Goal: Task Accomplishment & Management: Manage account settings

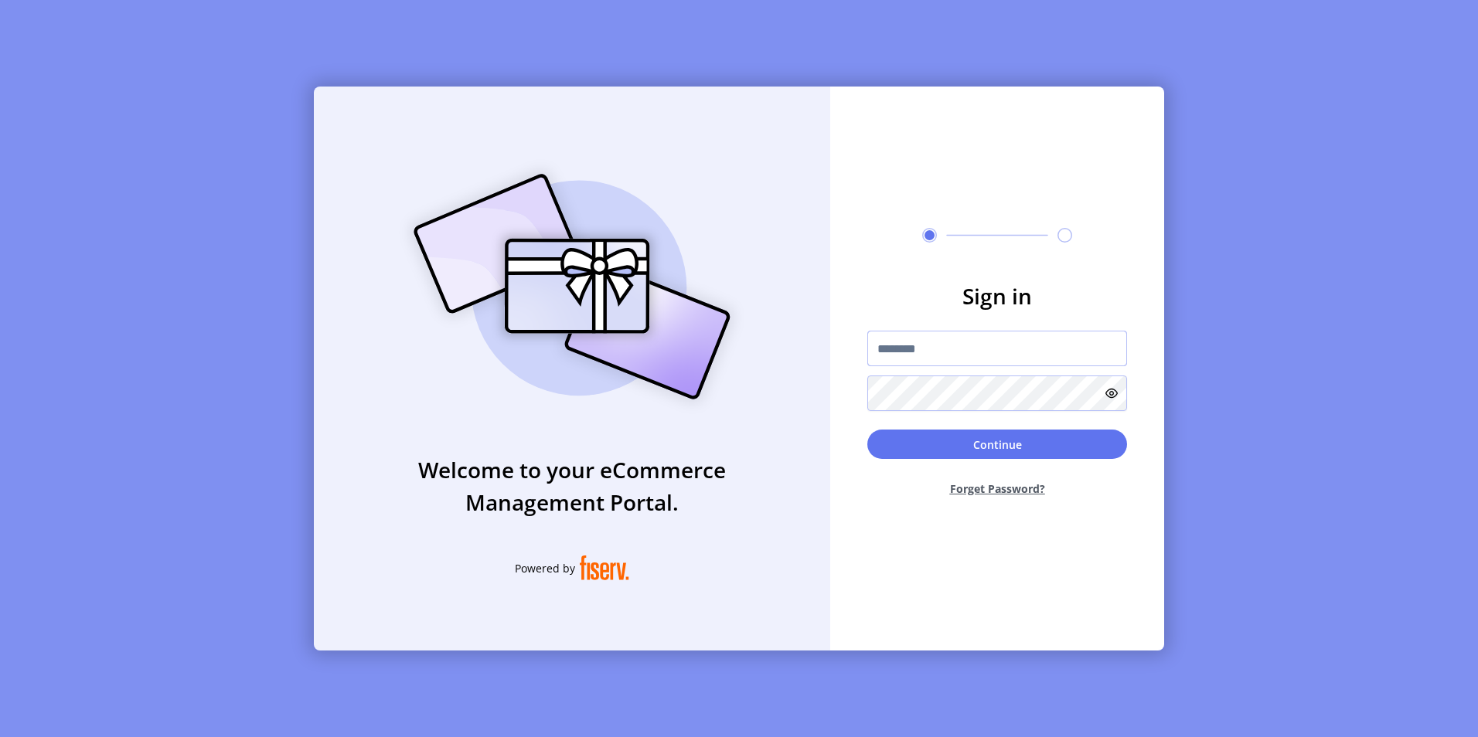
click at [904, 350] on input "text" at bounding box center [997, 349] width 260 height 36
type input "**********"
click at [867, 430] on button "Continue" at bounding box center [997, 444] width 260 height 29
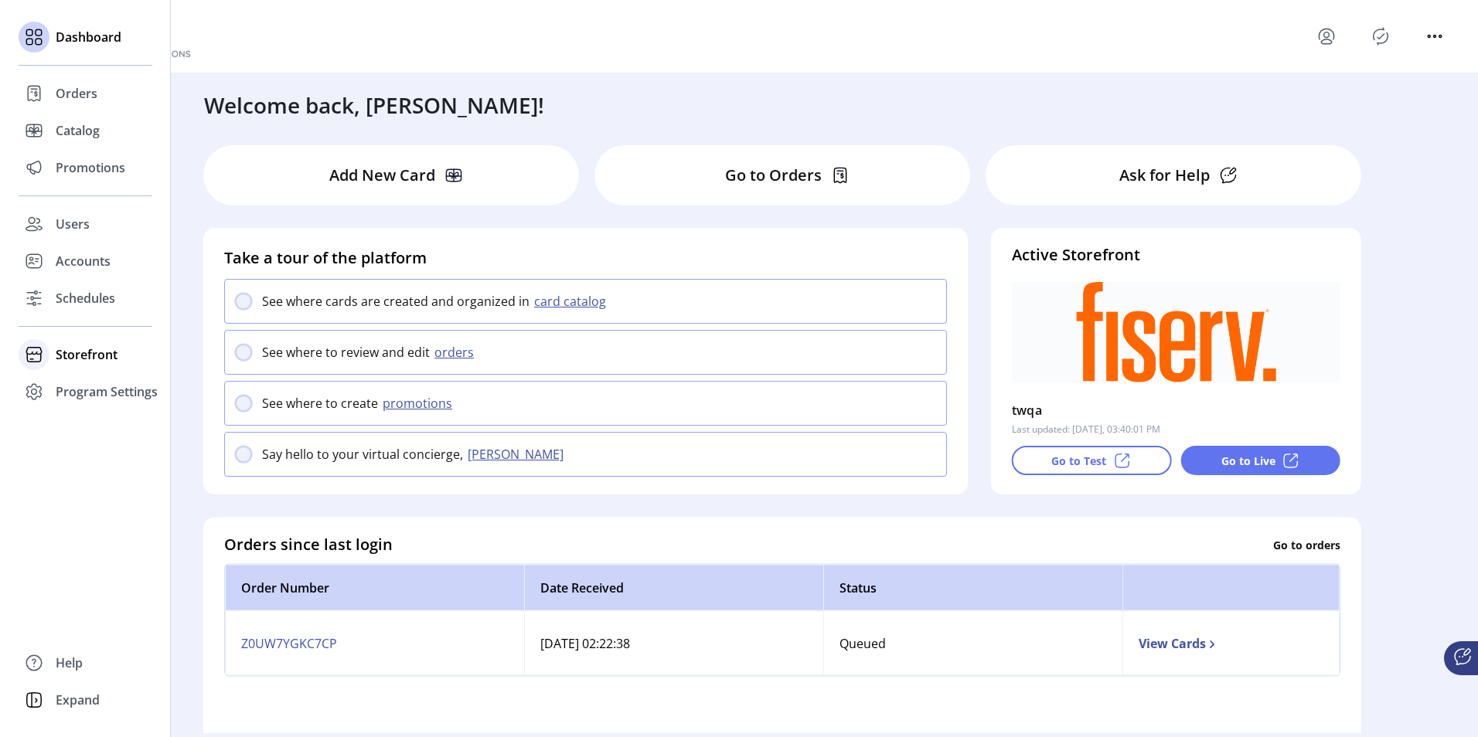
click at [56, 363] on span "Storefront" at bounding box center [87, 355] width 62 height 19
click at [63, 376] on span "Configuration" at bounding box center [96, 385] width 81 height 19
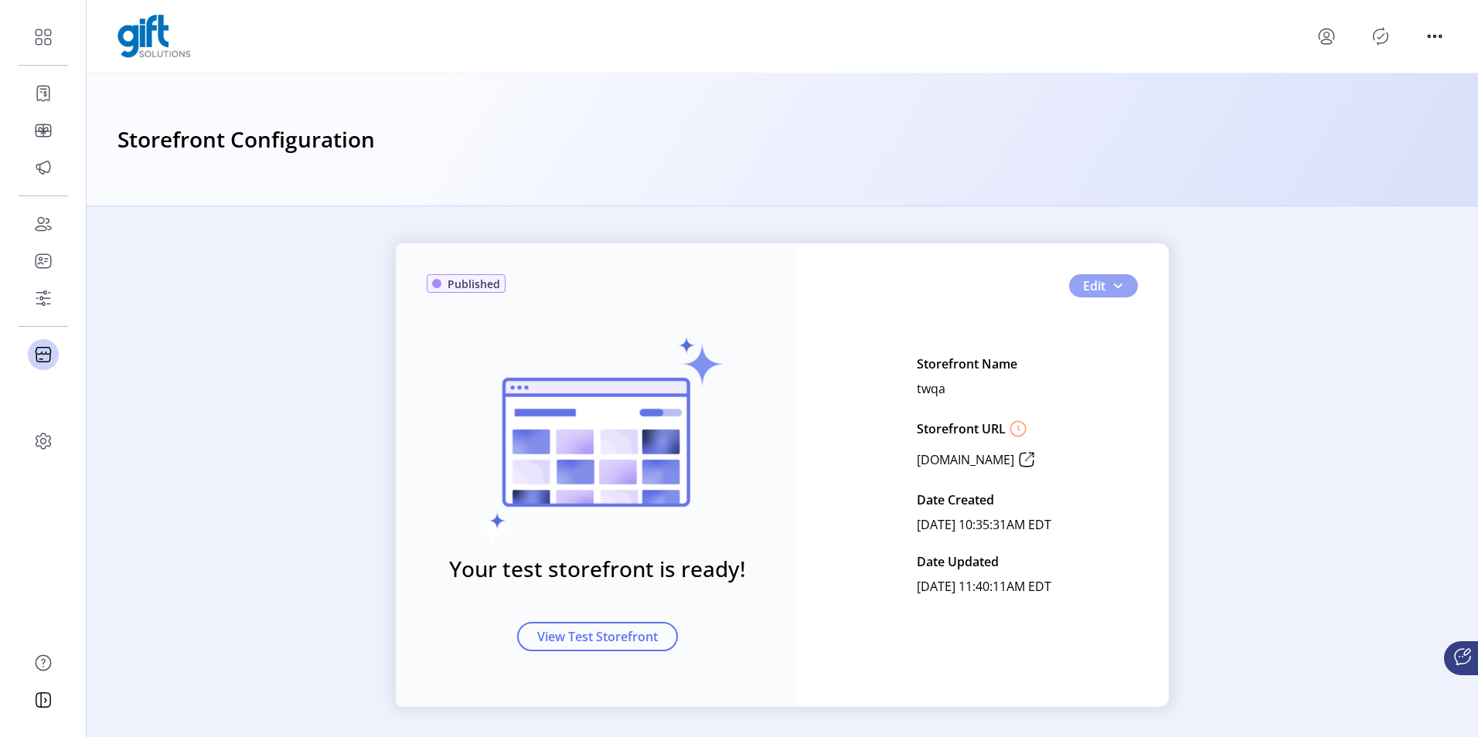
click at [1116, 275] on button "Edit" at bounding box center [1103, 285] width 69 height 23
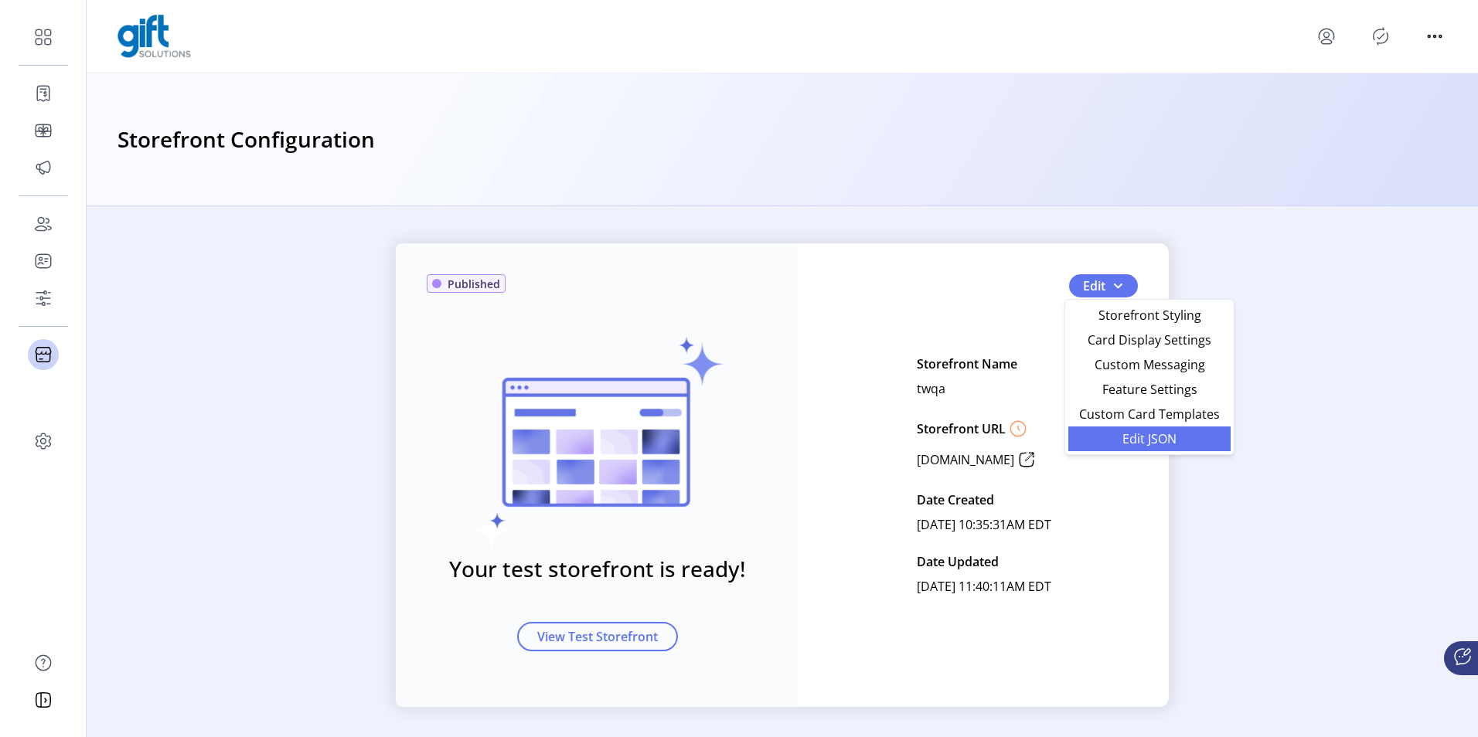
click at [1099, 447] on link "Edit JSON" at bounding box center [1149, 439] width 162 height 25
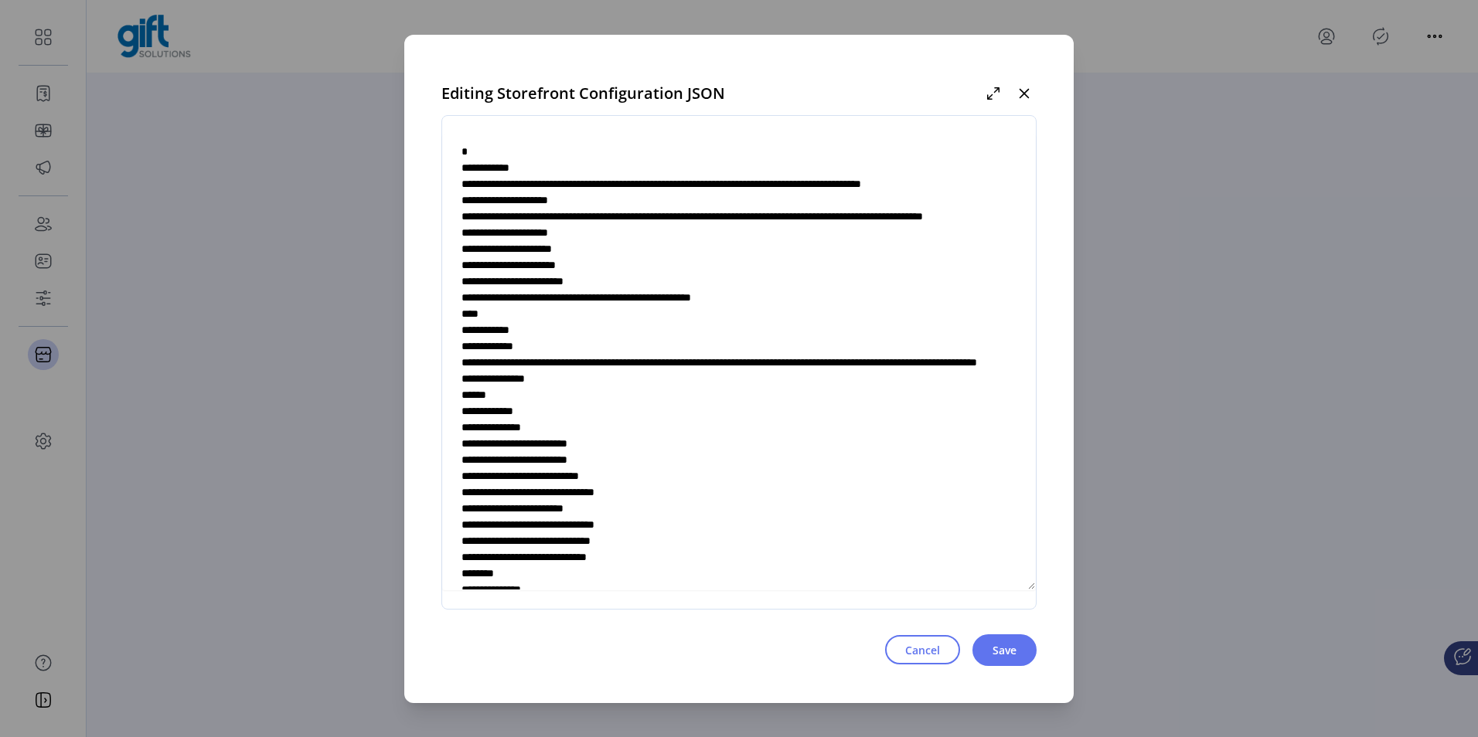
scroll to position [5216, 0]
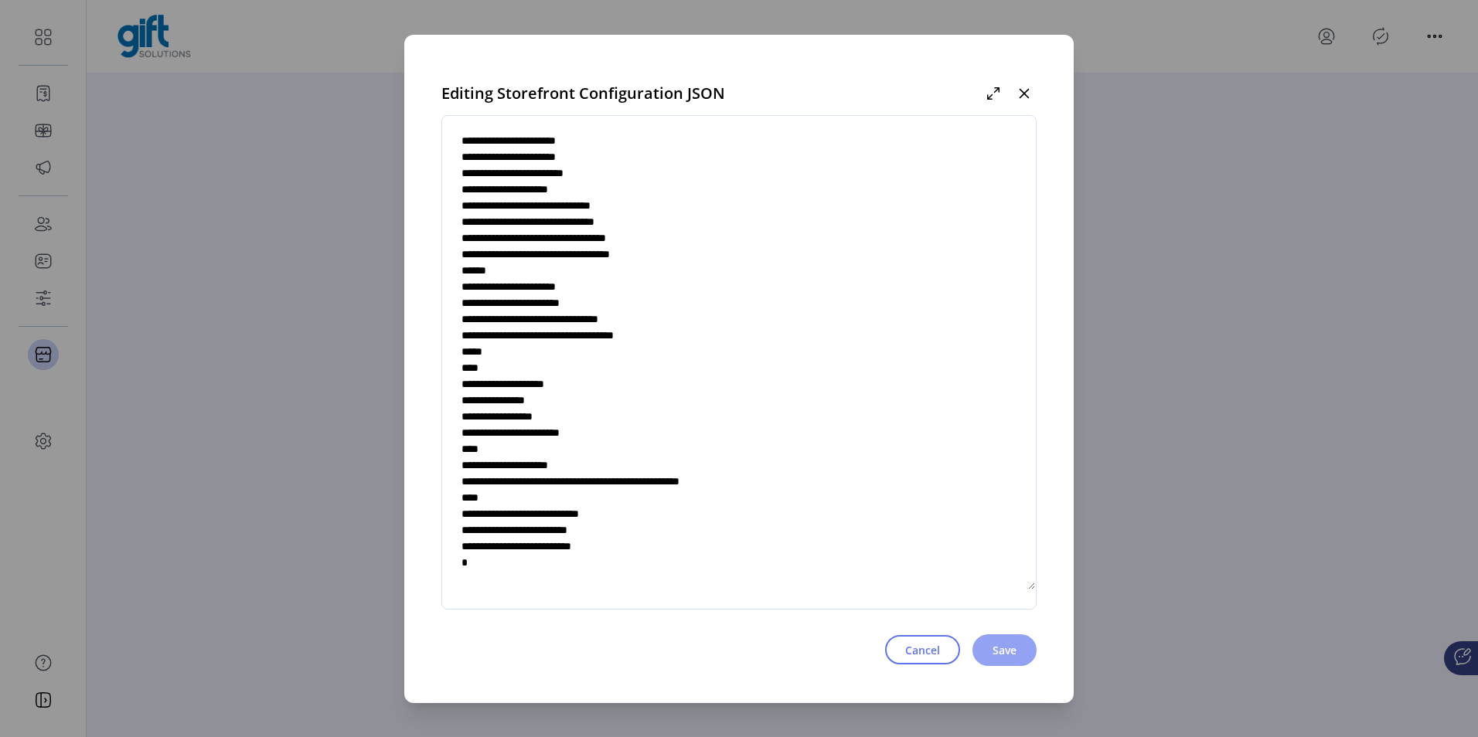
type textarea "**********"
click at [1015, 647] on span "Save" at bounding box center [1005, 650] width 24 height 16
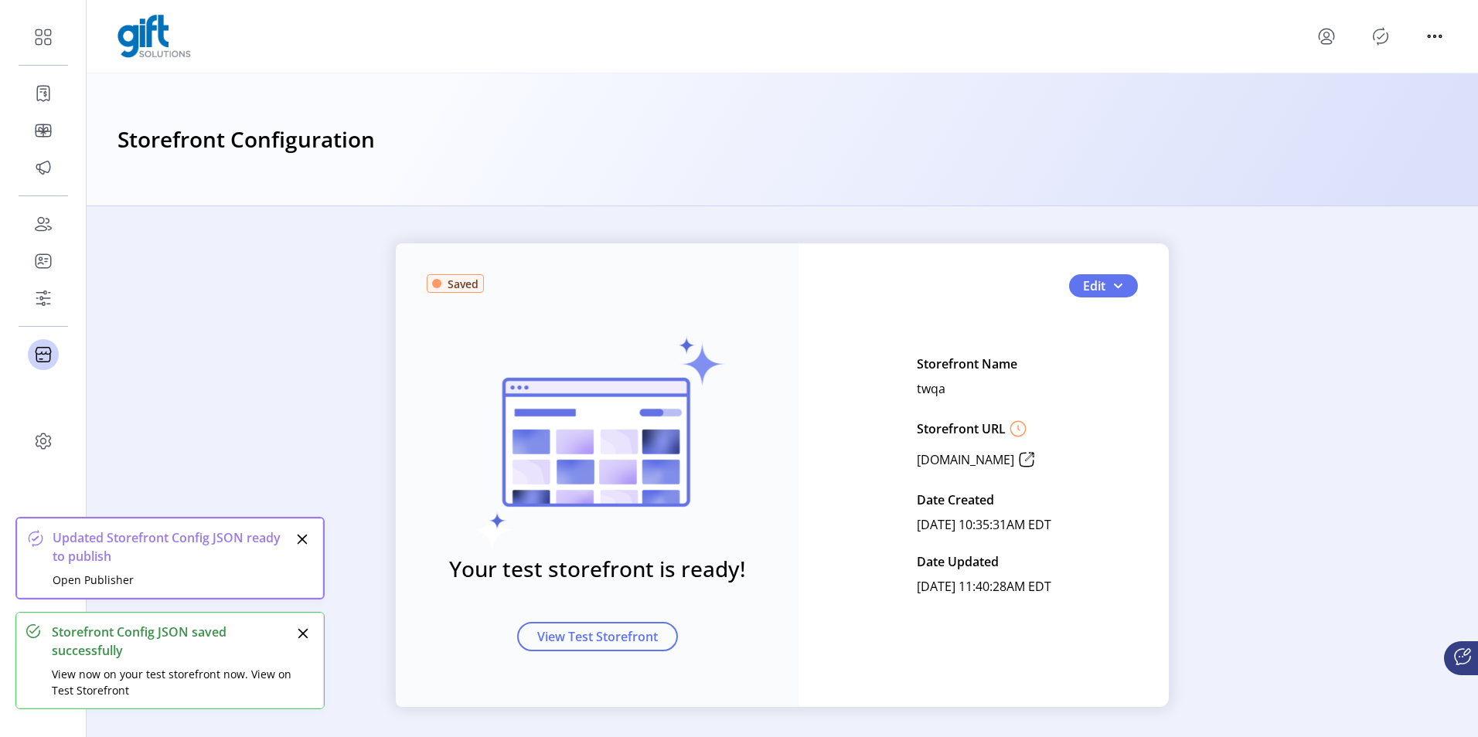
click at [1376, 44] on icon "Publisher Panel" at bounding box center [1380, 36] width 25 height 25
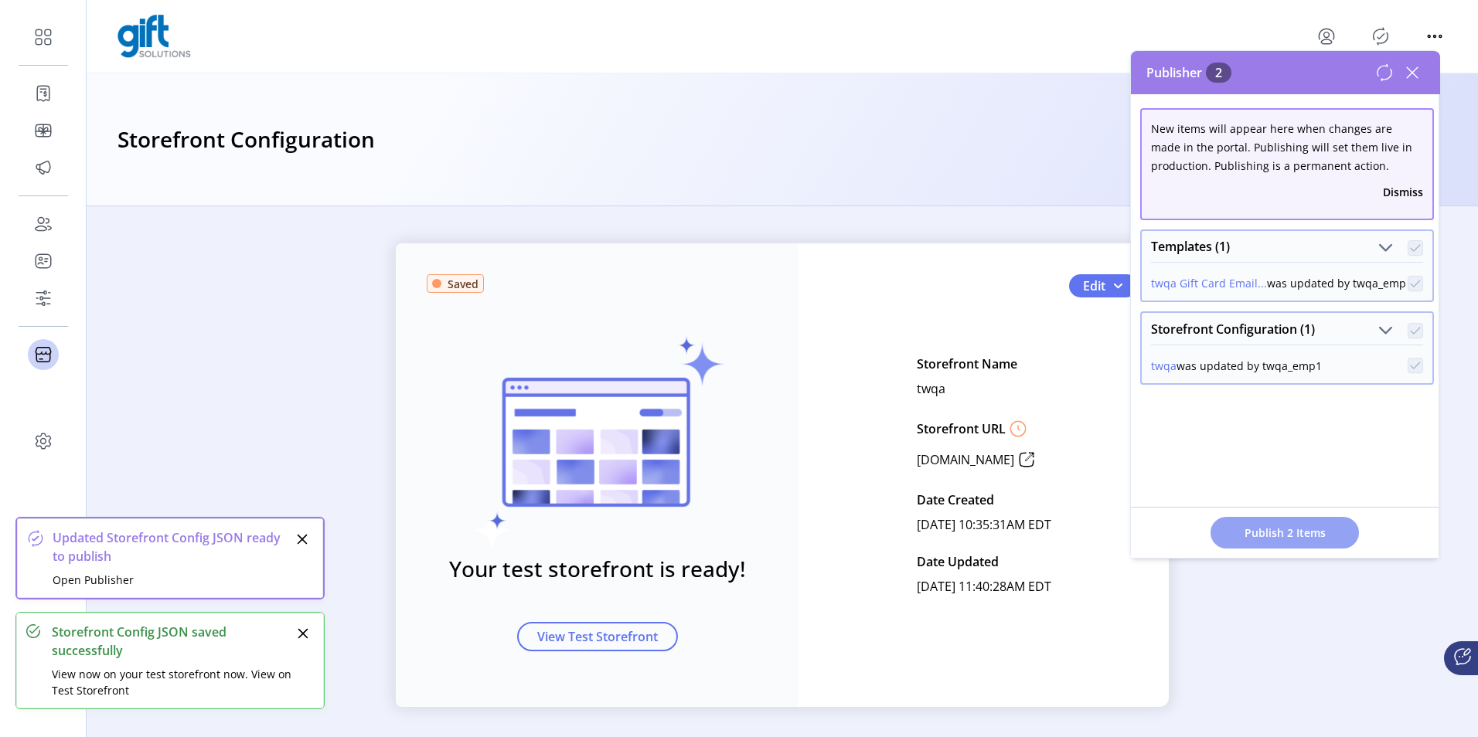
click at [1263, 540] on span "Publish 2 Items" at bounding box center [1285, 533] width 108 height 16
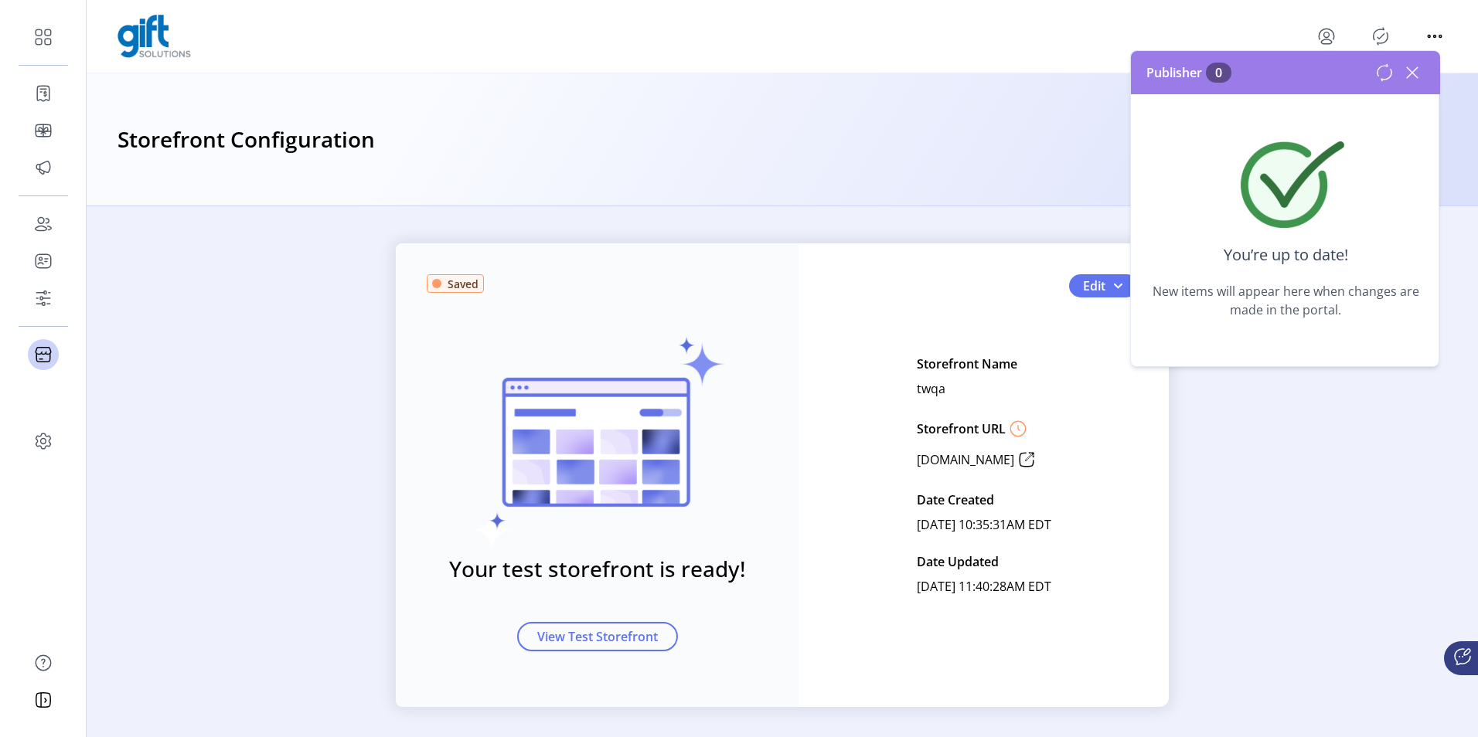
click at [1423, 71] on icon at bounding box center [1412, 72] width 25 height 25
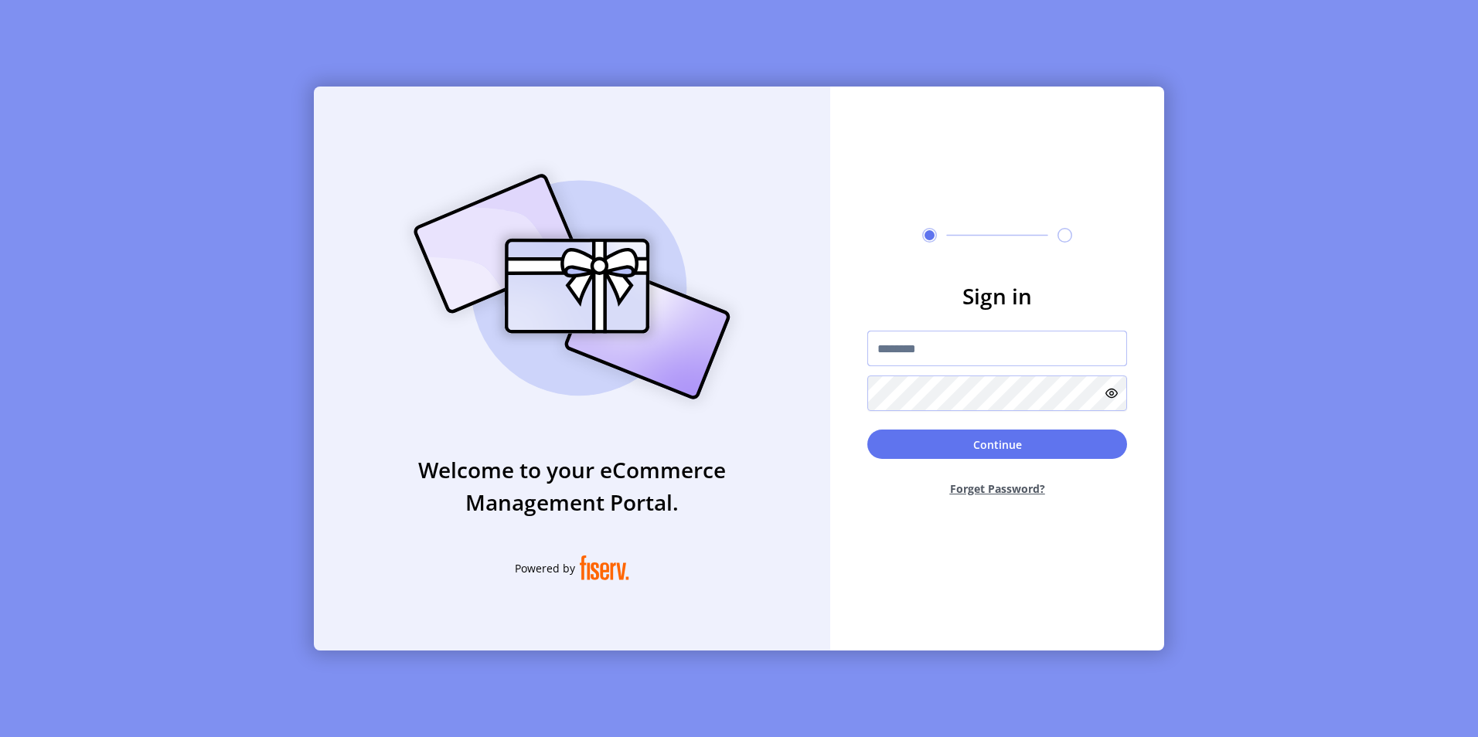
click at [876, 339] on input "text" at bounding box center [997, 349] width 260 height 36
type input "**********"
click at [867, 430] on button "Continue" at bounding box center [997, 444] width 260 height 29
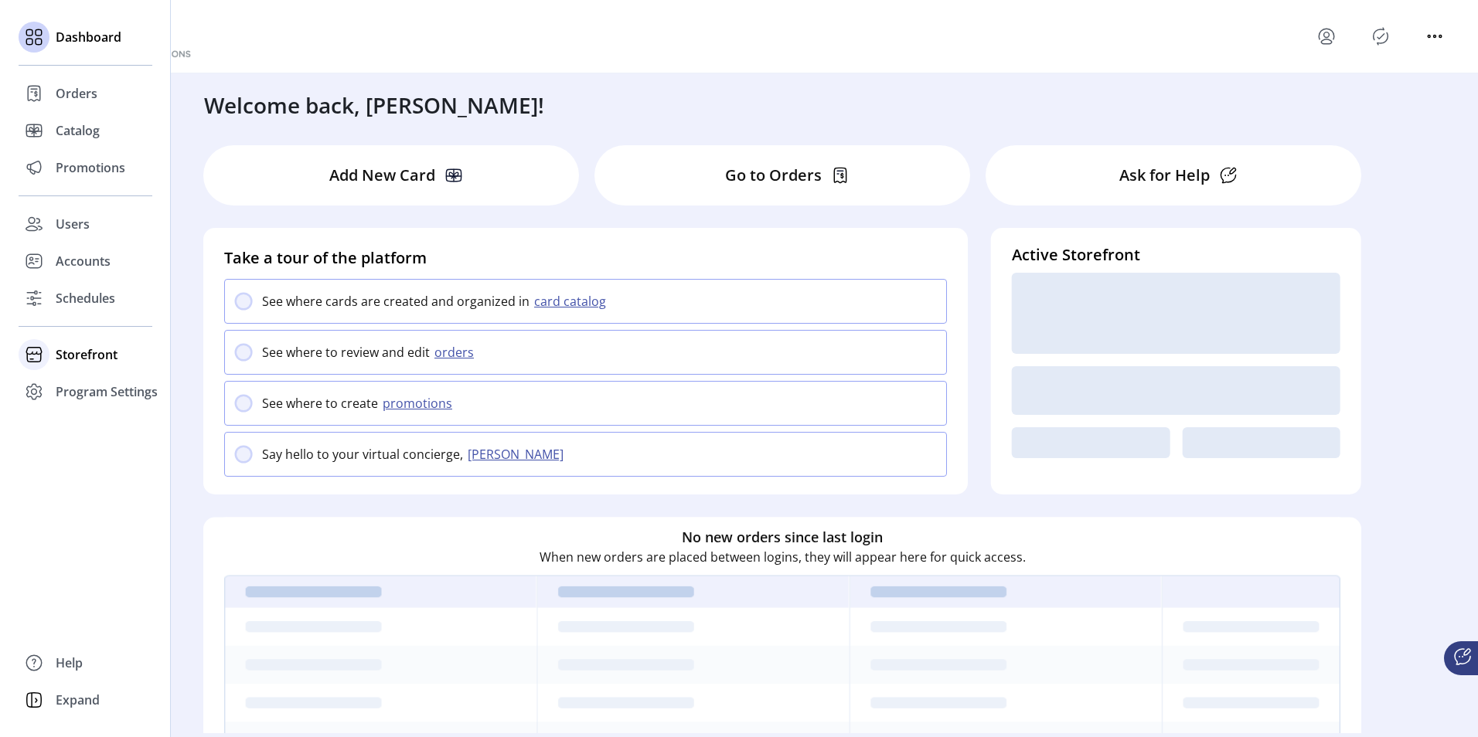
click at [58, 349] on span "Storefront" at bounding box center [87, 355] width 62 height 19
click at [83, 381] on span "Configuration" at bounding box center [96, 385] width 81 height 19
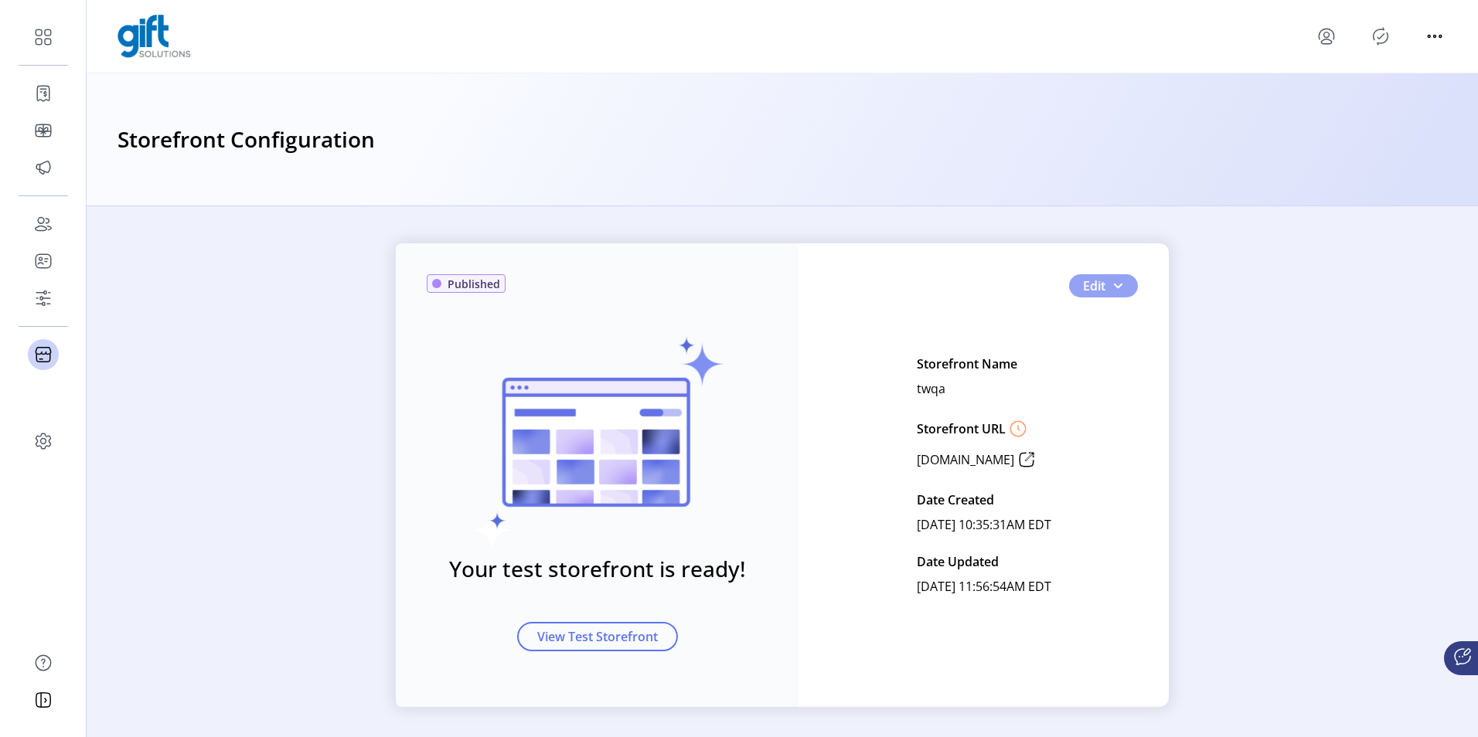
click at [1112, 297] on button "Edit" at bounding box center [1103, 285] width 69 height 23
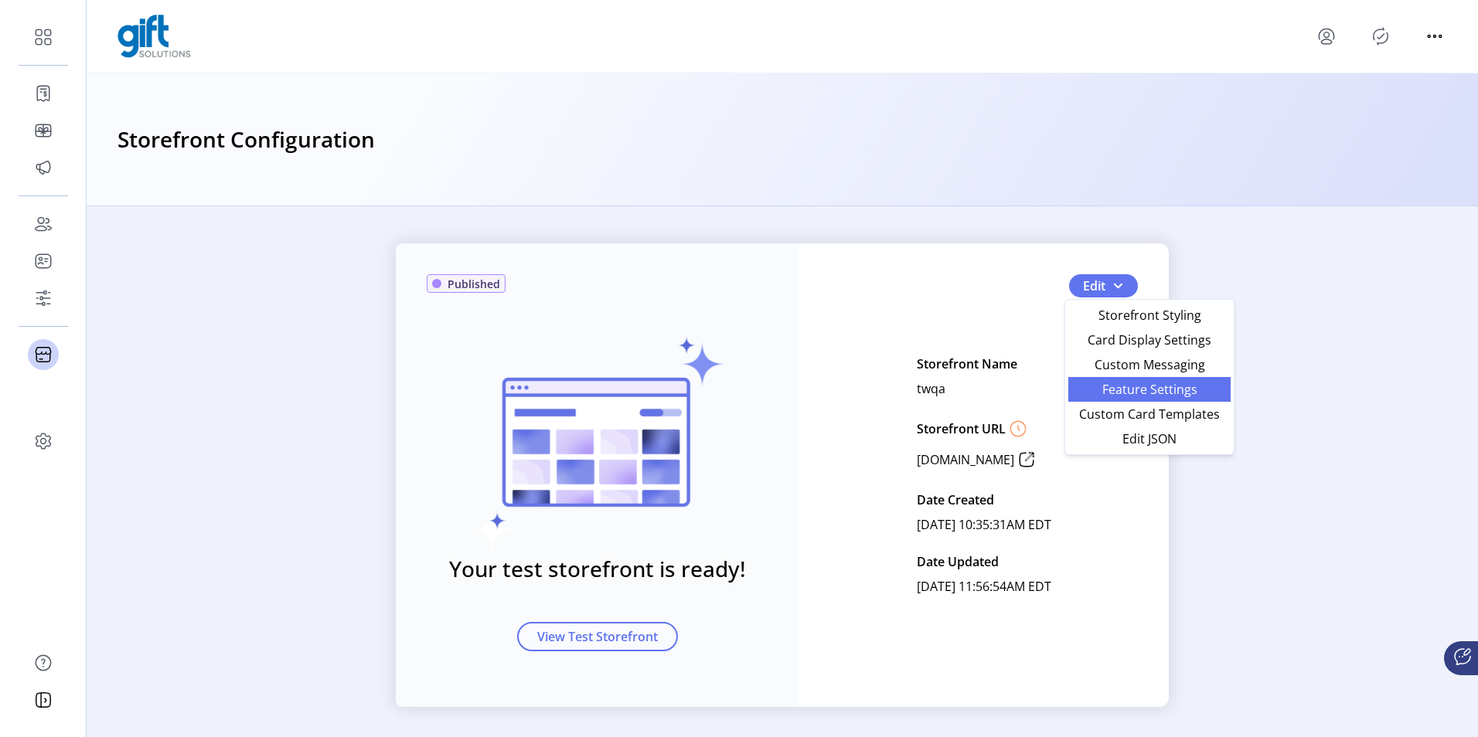
click at [1097, 387] on span "Feature Settings" at bounding box center [1150, 389] width 144 height 12
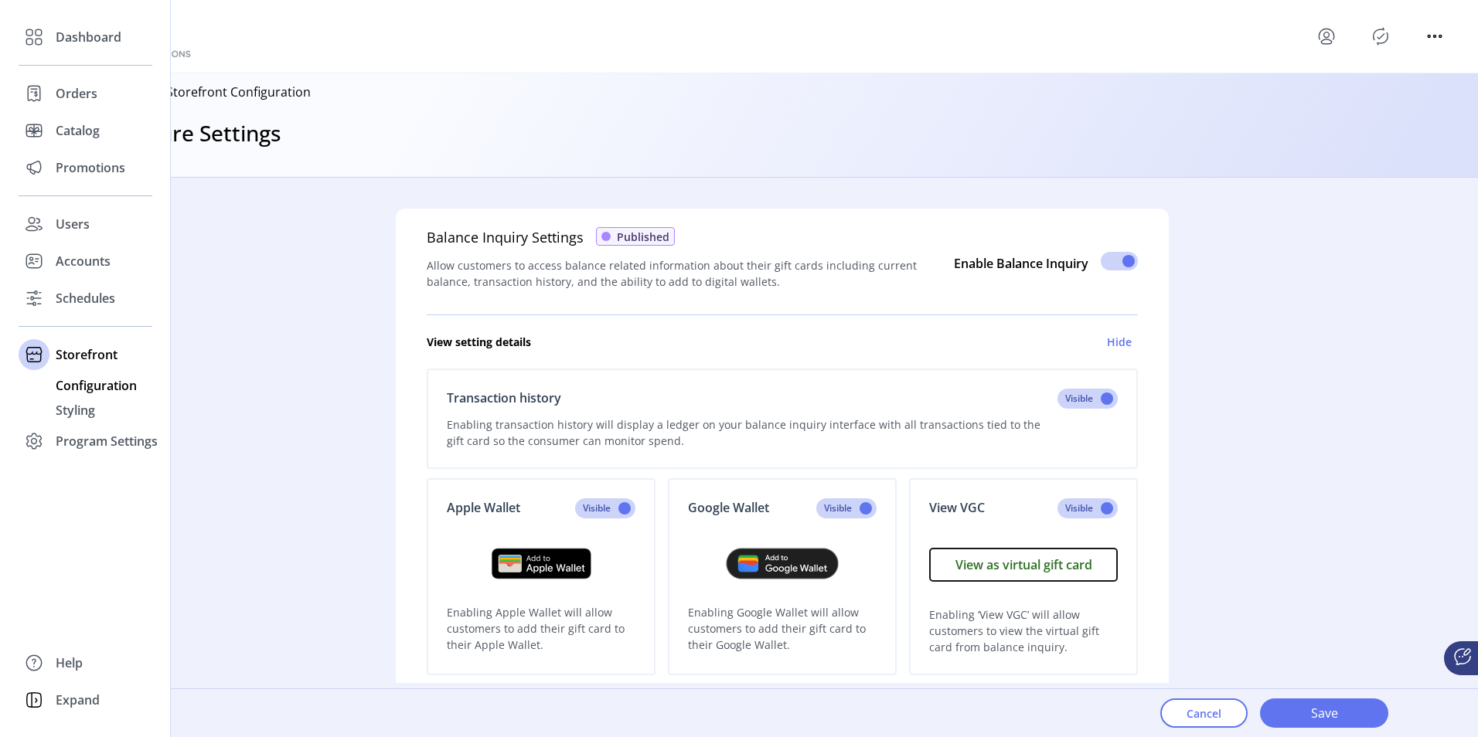
click at [91, 380] on span "Configuration" at bounding box center [96, 385] width 81 height 19
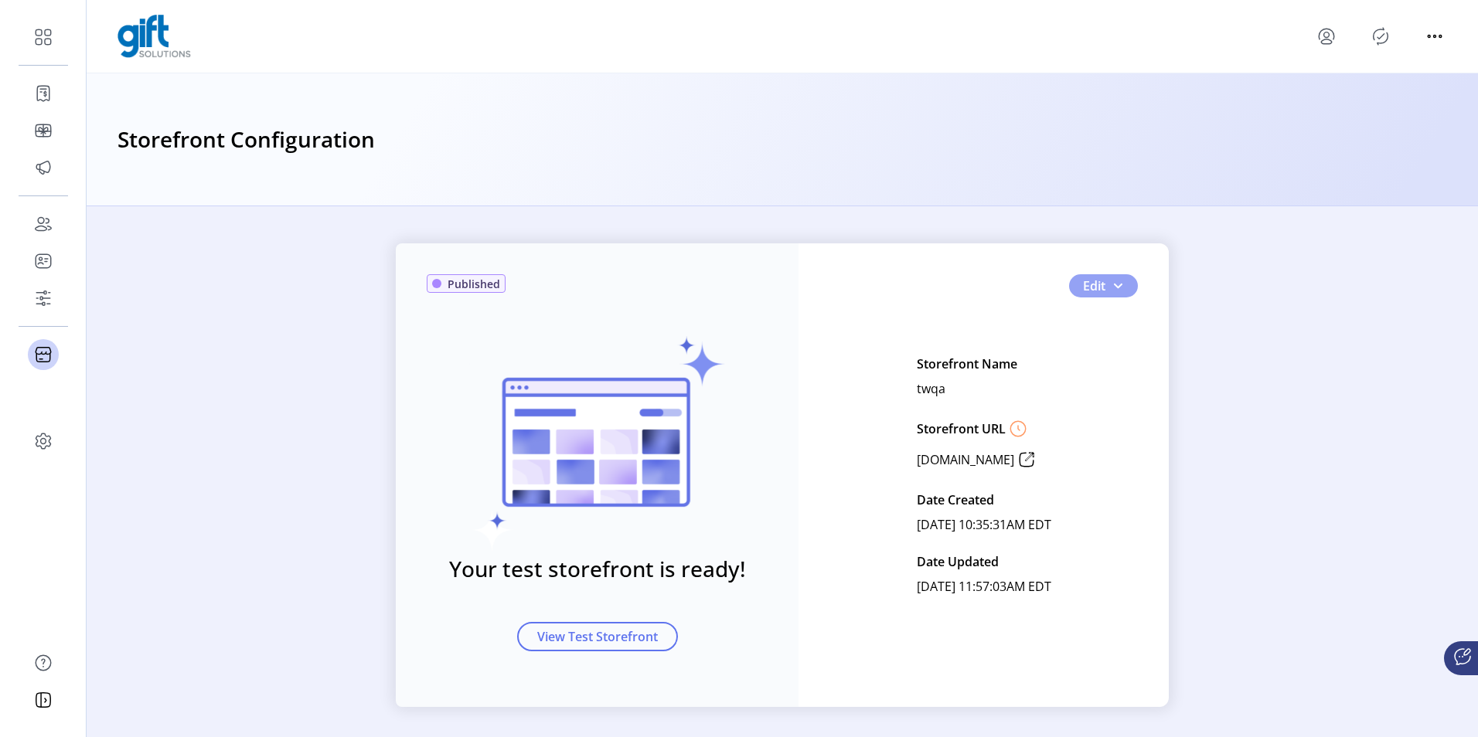
click at [1127, 284] on button "Edit" at bounding box center [1103, 285] width 69 height 23
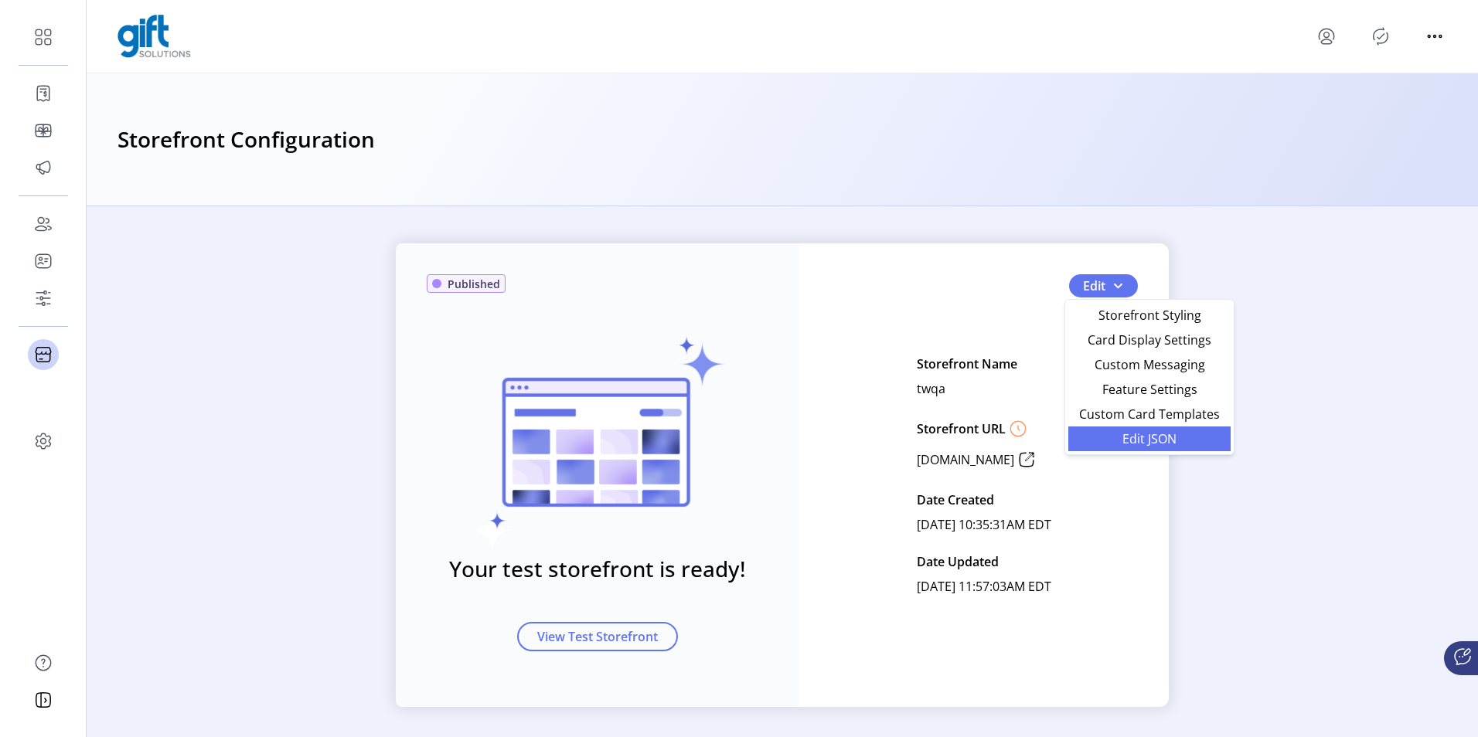
click at [1111, 444] on span "Edit JSON" at bounding box center [1150, 439] width 144 height 12
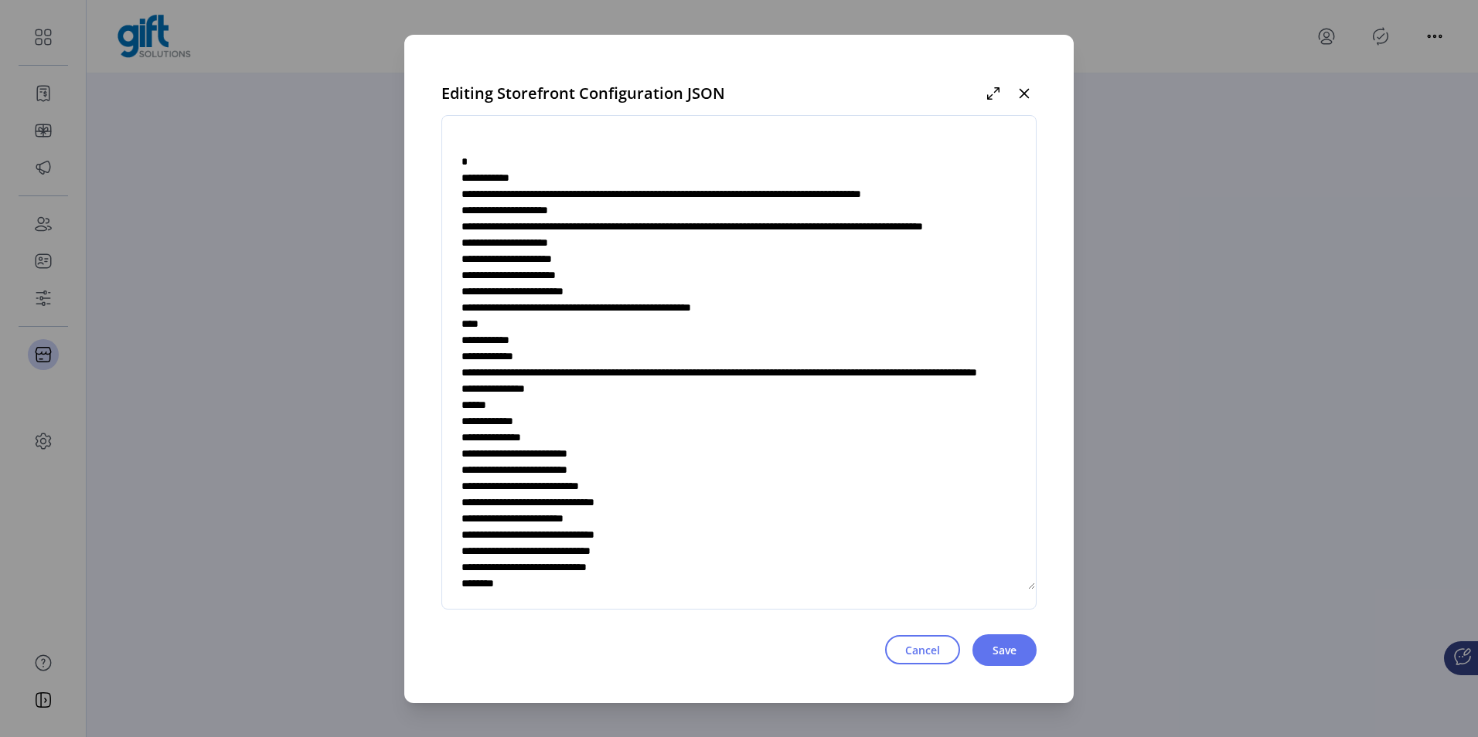
click at [765, 329] on textarea at bounding box center [739, 363] width 594 height 456
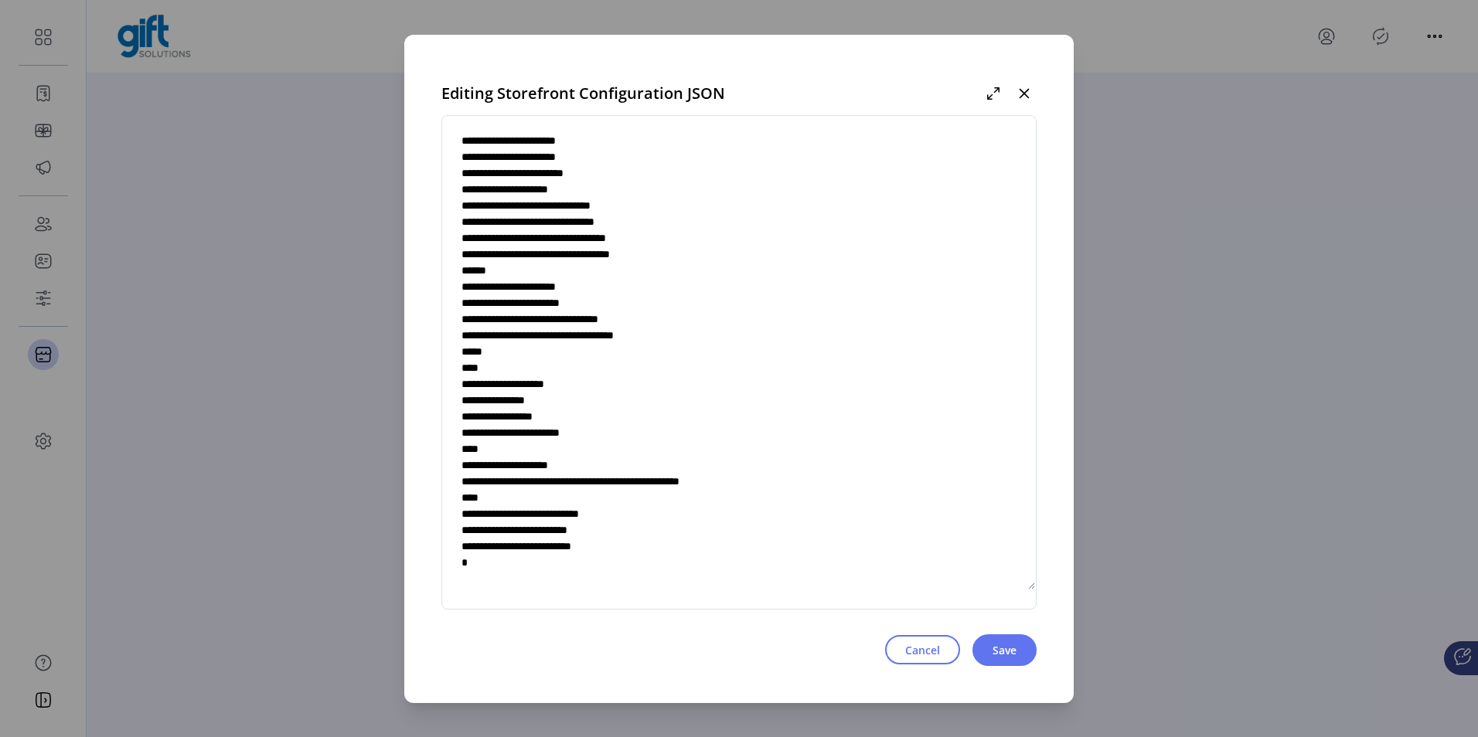
click at [643, 515] on textarea at bounding box center [739, 363] width 594 height 456
type textarea "**********"
click at [1001, 639] on button "Save" at bounding box center [1004, 651] width 64 height 32
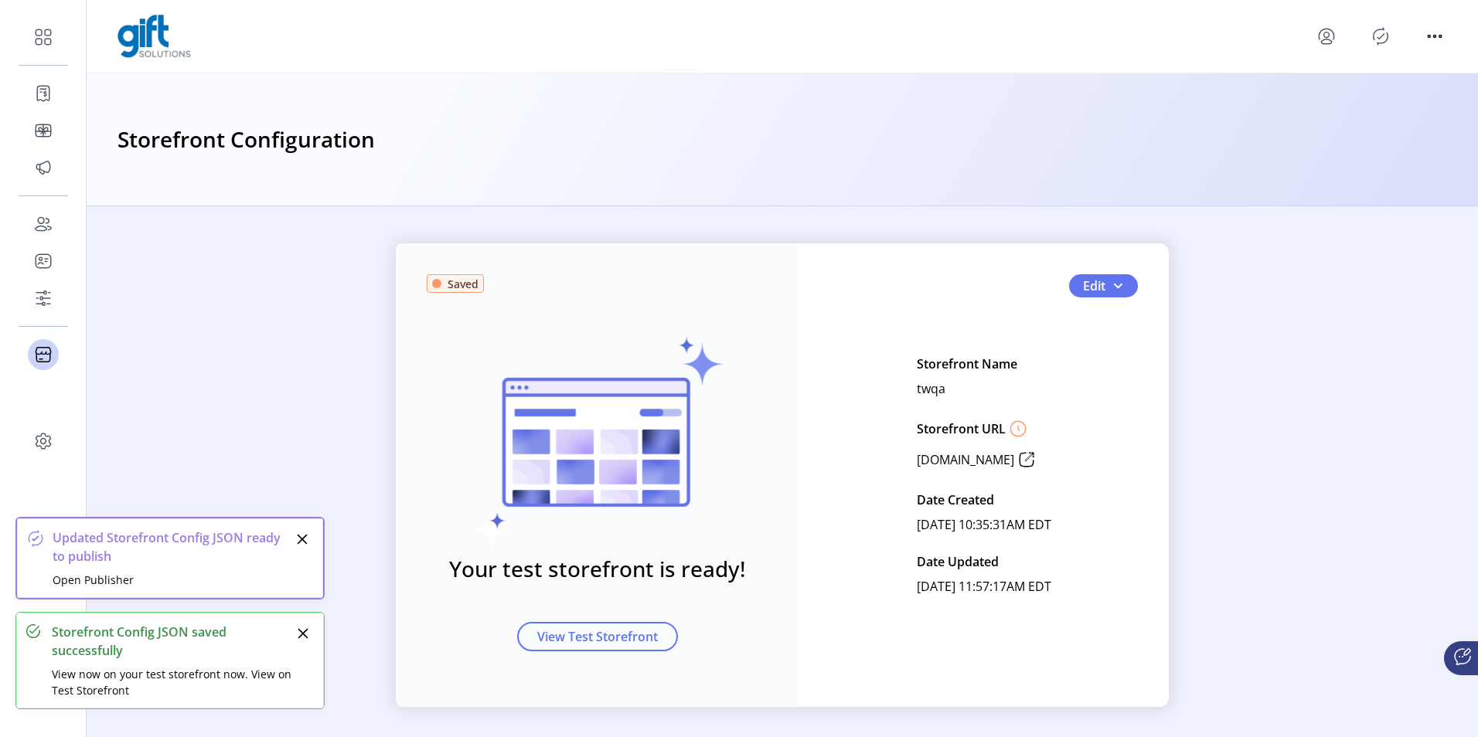
click at [1381, 36] on icon "Publisher Panel" at bounding box center [1381, 36] width 7 height 5
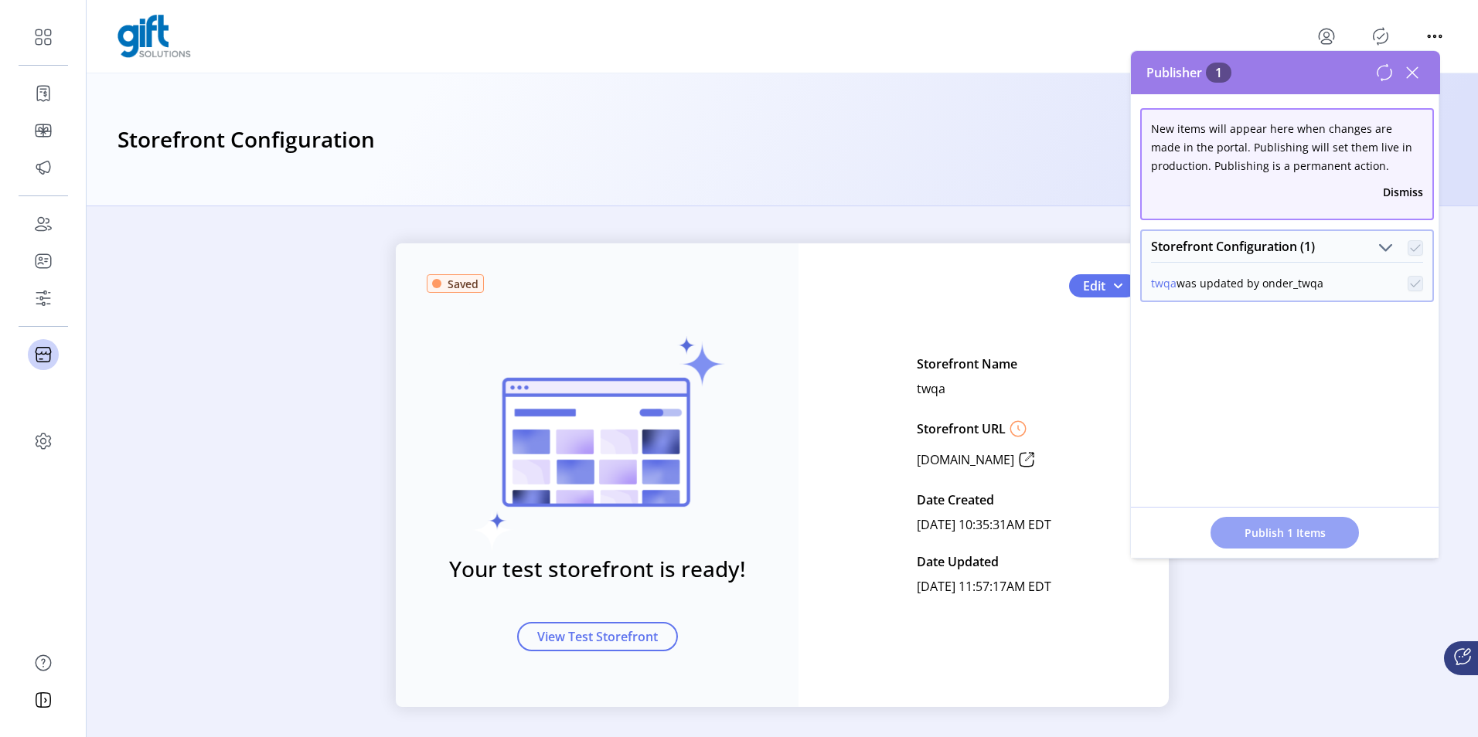
click at [1265, 526] on span "Publish 1 Items" at bounding box center [1285, 533] width 108 height 16
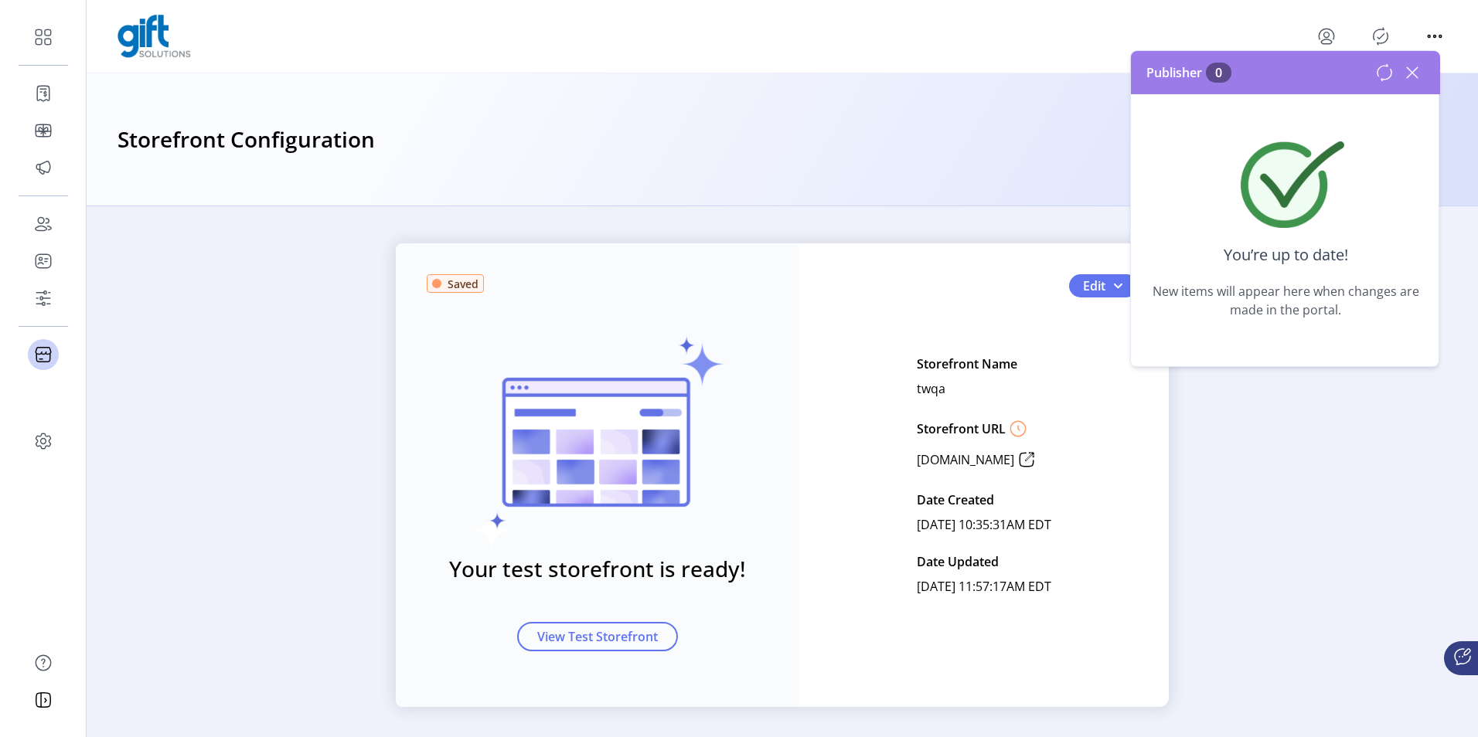
click at [1408, 71] on icon at bounding box center [1412, 72] width 25 height 25
